Goal: Task Accomplishment & Management: Manage account settings

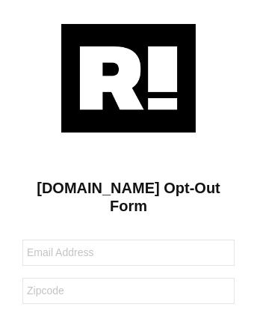
click at [129, 77] on img at bounding box center [128, 78] width 135 height 109
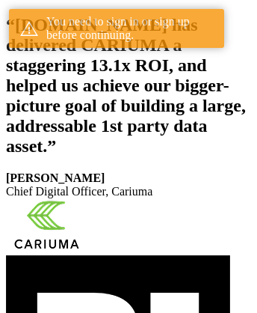
scroll to position [275, 0]
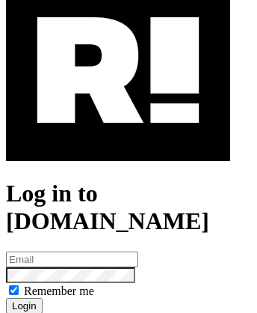
click at [118, 135] on img at bounding box center [118, 70] width 225 height 181
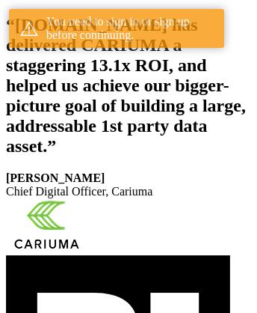
scroll to position [275, 0]
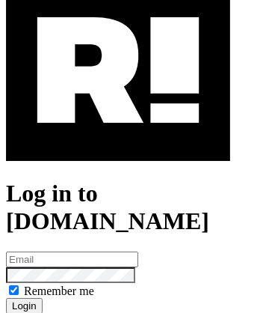
click at [118, 135] on img at bounding box center [118, 70] width 225 height 181
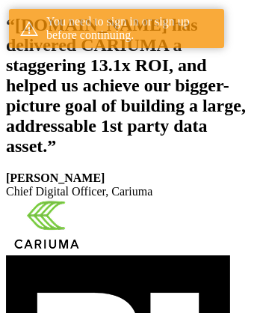
scroll to position [275, 0]
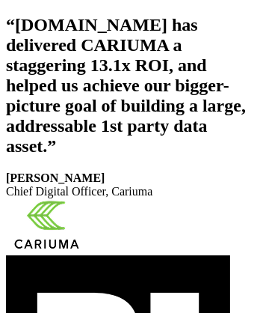
scroll to position [252, 0]
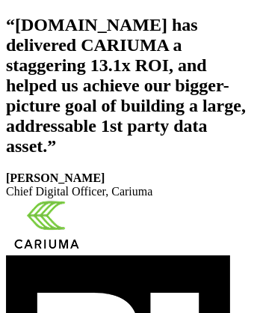
scroll to position [252, 0]
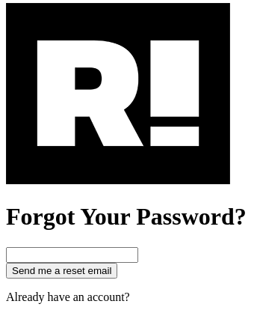
click at [118, 159] on img at bounding box center [118, 93] width 225 height 181
